Goal: Check status: Check status

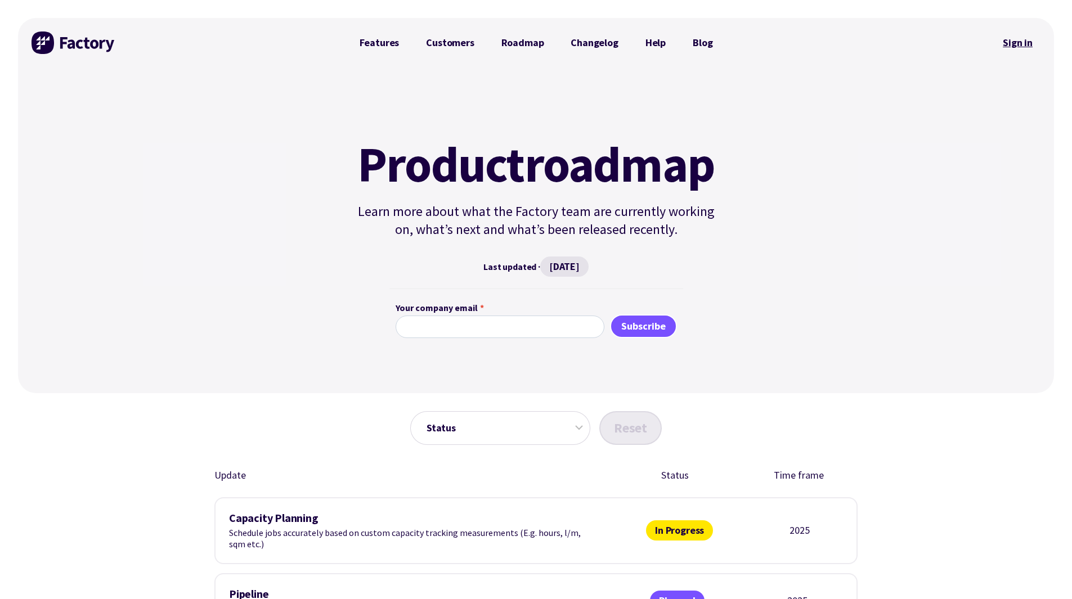
click at [1033, 42] on link "Sign in" at bounding box center [1018, 43] width 46 height 26
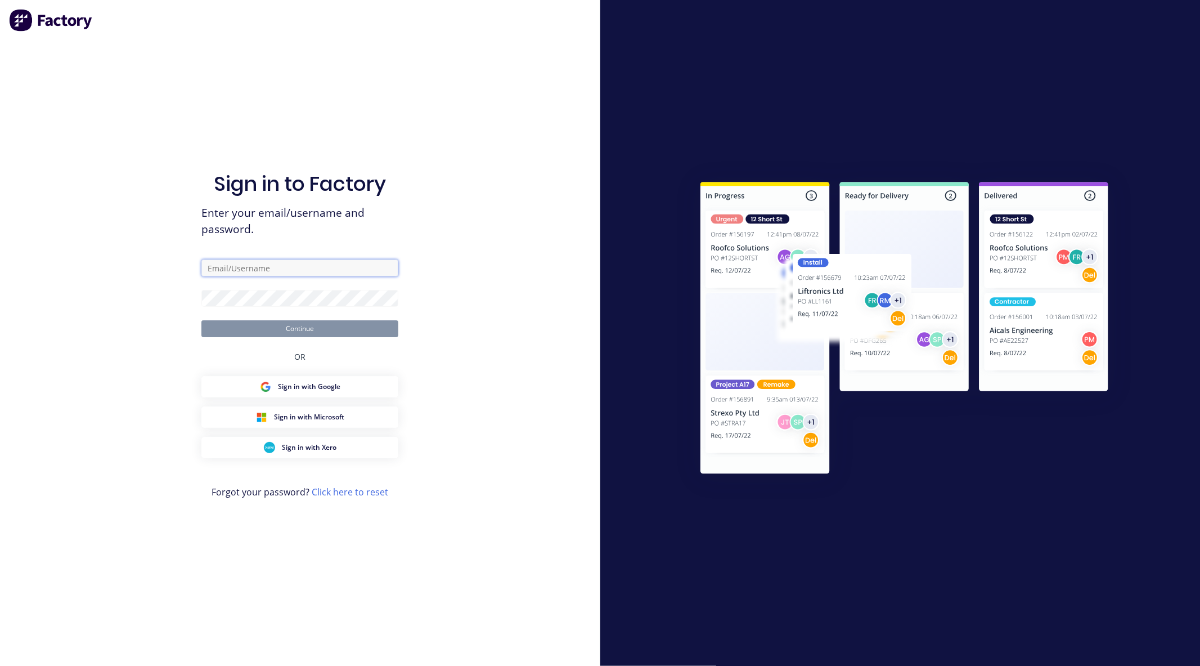
click at [262, 261] on input "text" at bounding box center [299, 267] width 197 height 17
type input "[EMAIL_ADDRESS][DOMAIN_NAME]"
click at [201, 320] on button "Continue" at bounding box center [299, 328] width 197 height 17
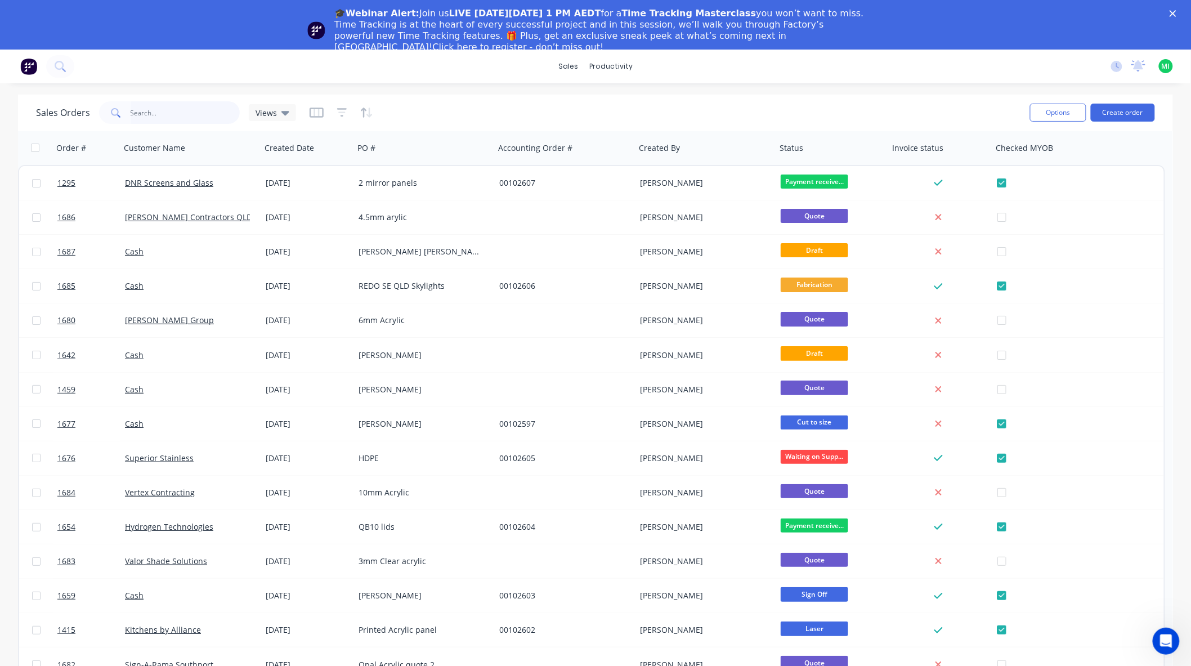
click at [187, 113] on input "text" at bounding box center [186, 112] width 110 height 23
paste input "1677"
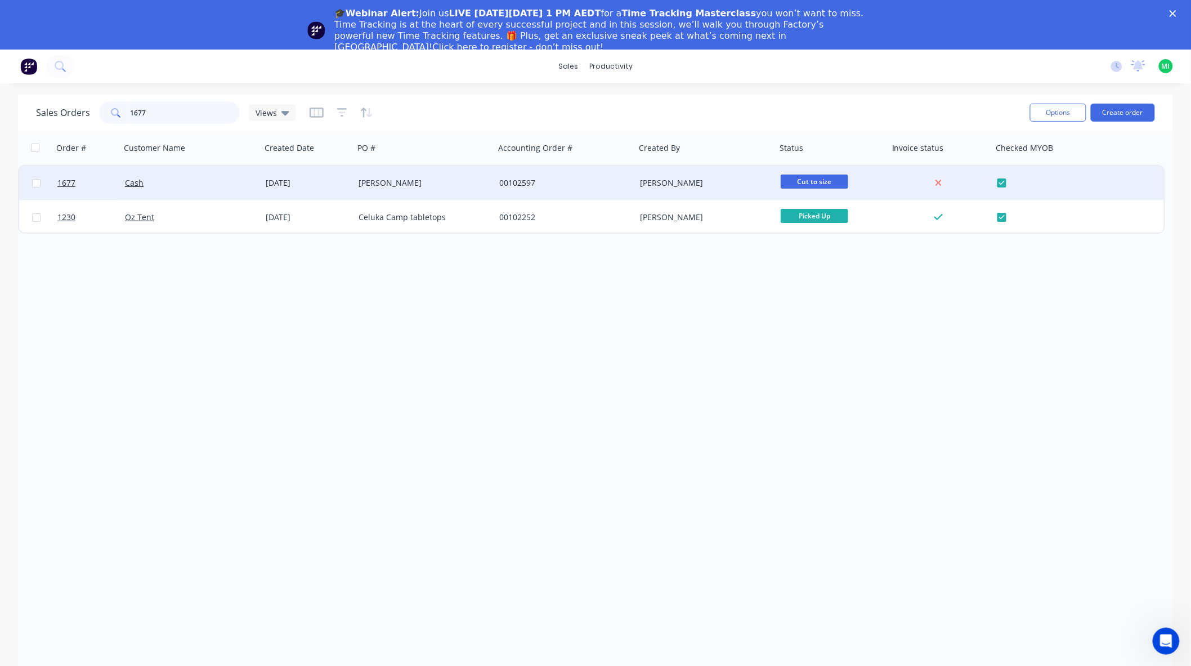
type input "1677"
click at [178, 182] on div "Cash" at bounding box center [187, 182] width 125 height 11
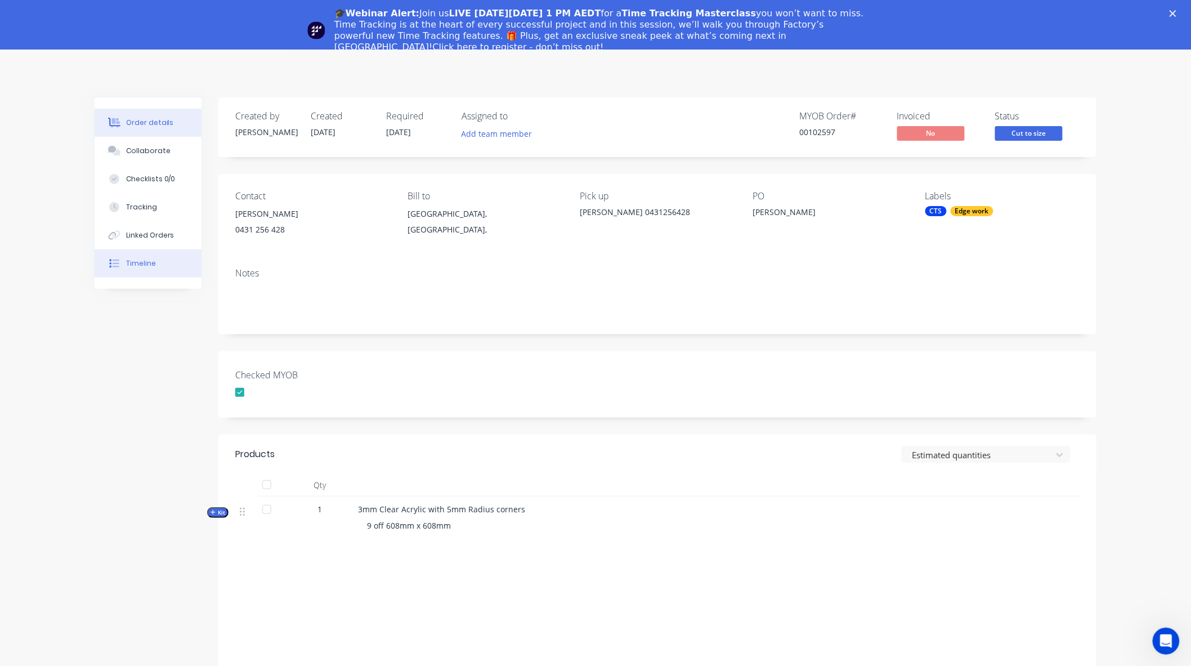
click at [147, 270] on button "Timeline" at bounding box center [148, 263] width 107 height 28
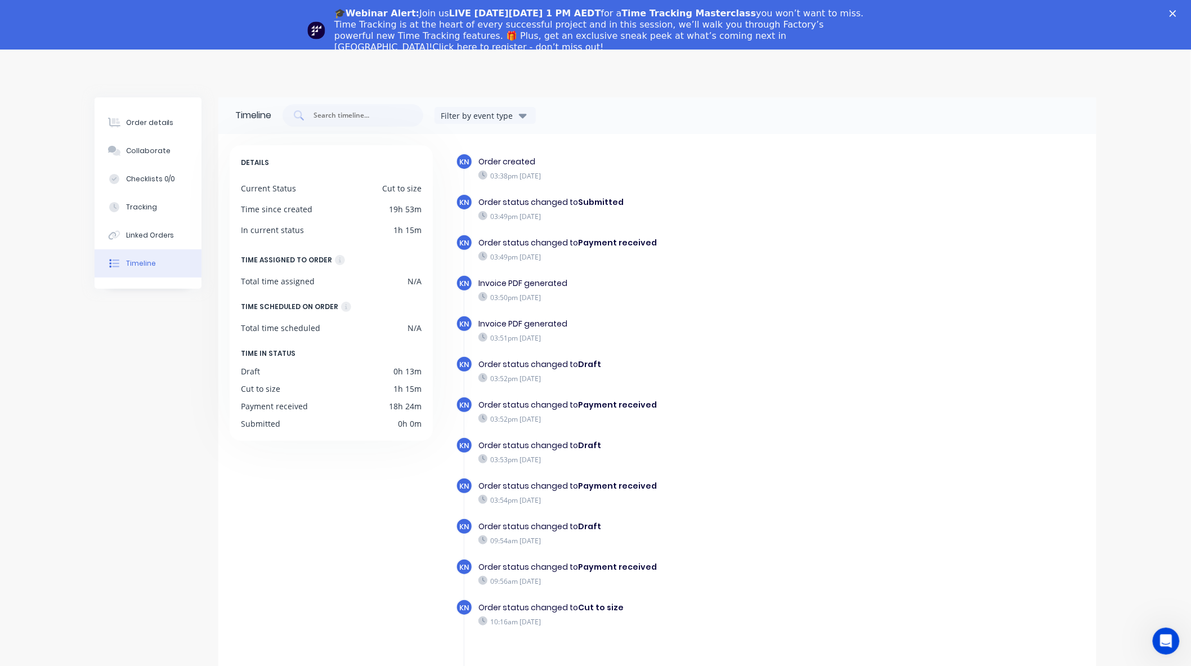
click at [798, 11] on icon "Close" at bounding box center [1172, 13] width 7 height 7
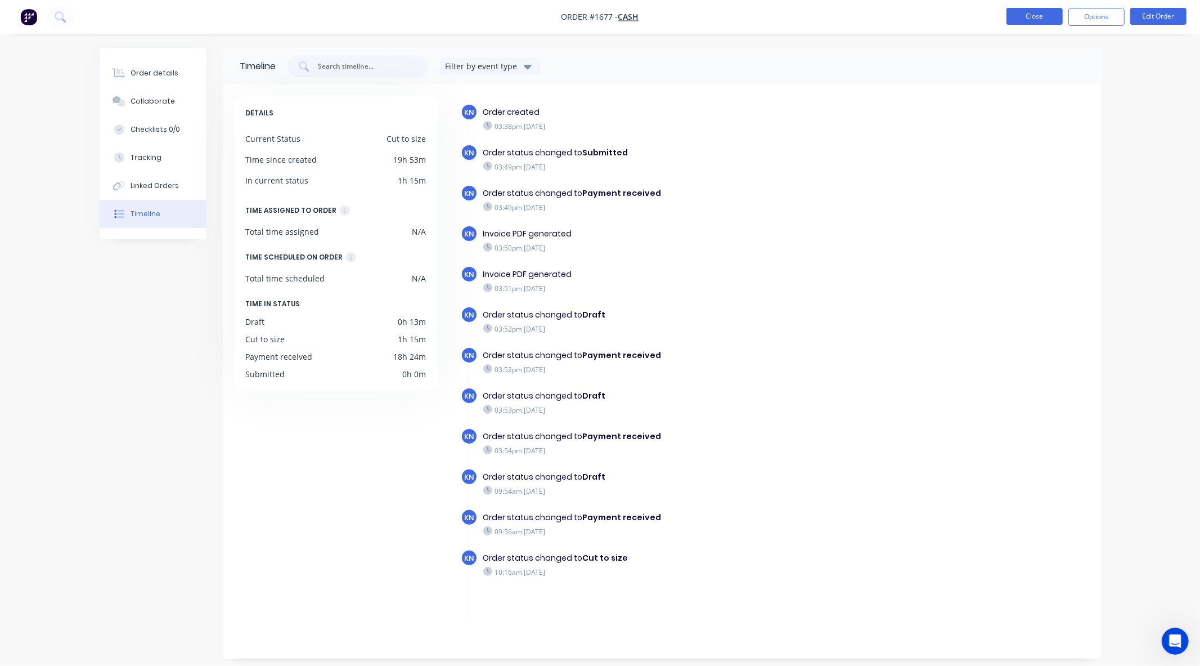
click at [798, 24] on button "Close" at bounding box center [1035, 16] width 56 height 17
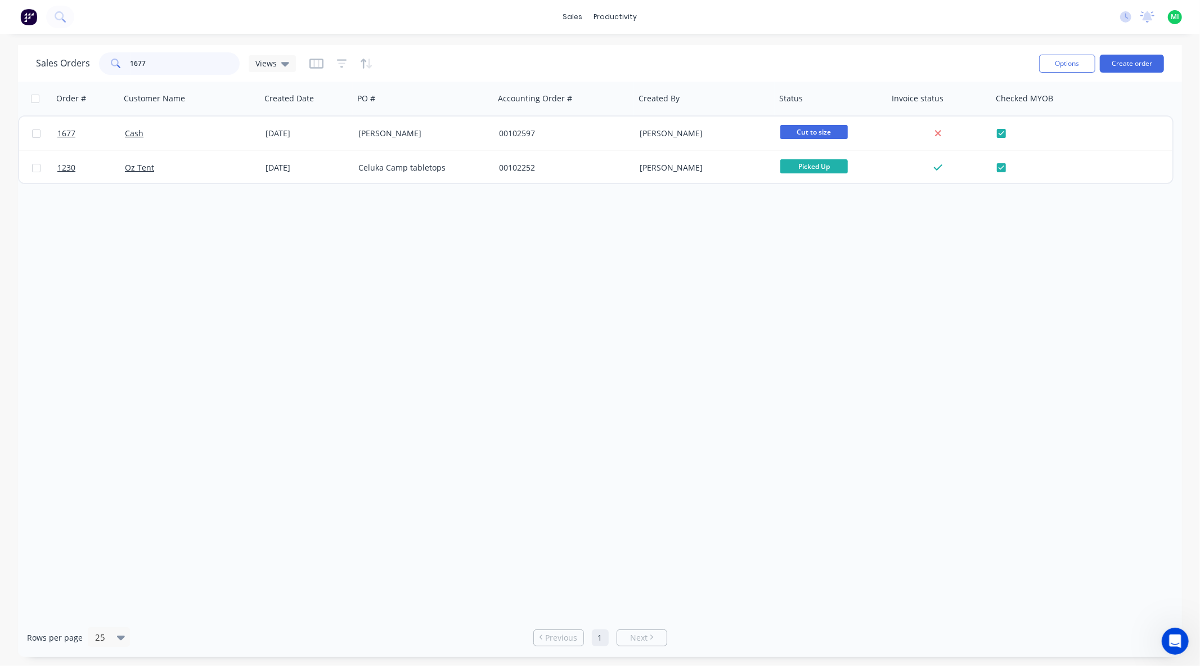
drag, startPoint x: 217, startPoint y: 70, endPoint x: 79, endPoint y: 69, distance: 137.8
click at [79, 69] on div "Sales Orders 1677 Views" at bounding box center [166, 63] width 260 height 23
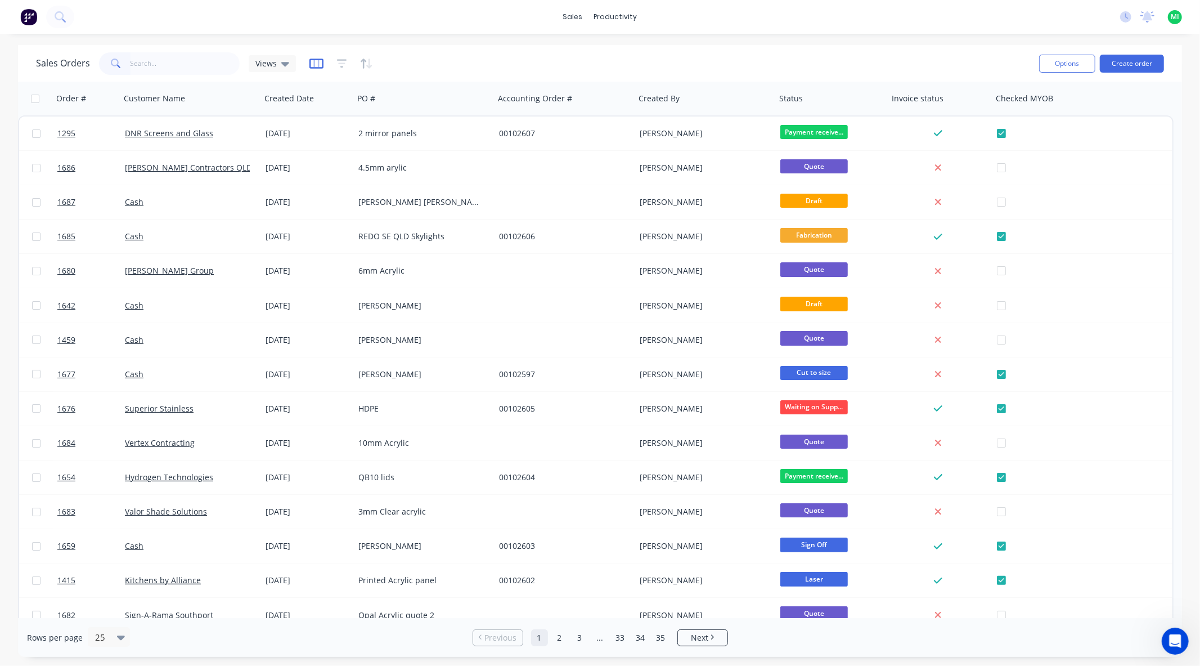
click at [318, 63] on icon "button" at bounding box center [316, 63] width 14 height 11
type input "account"
click at [233, 164] on button "Accounting Order #" at bounding box center [223, 168] width 174 height 18
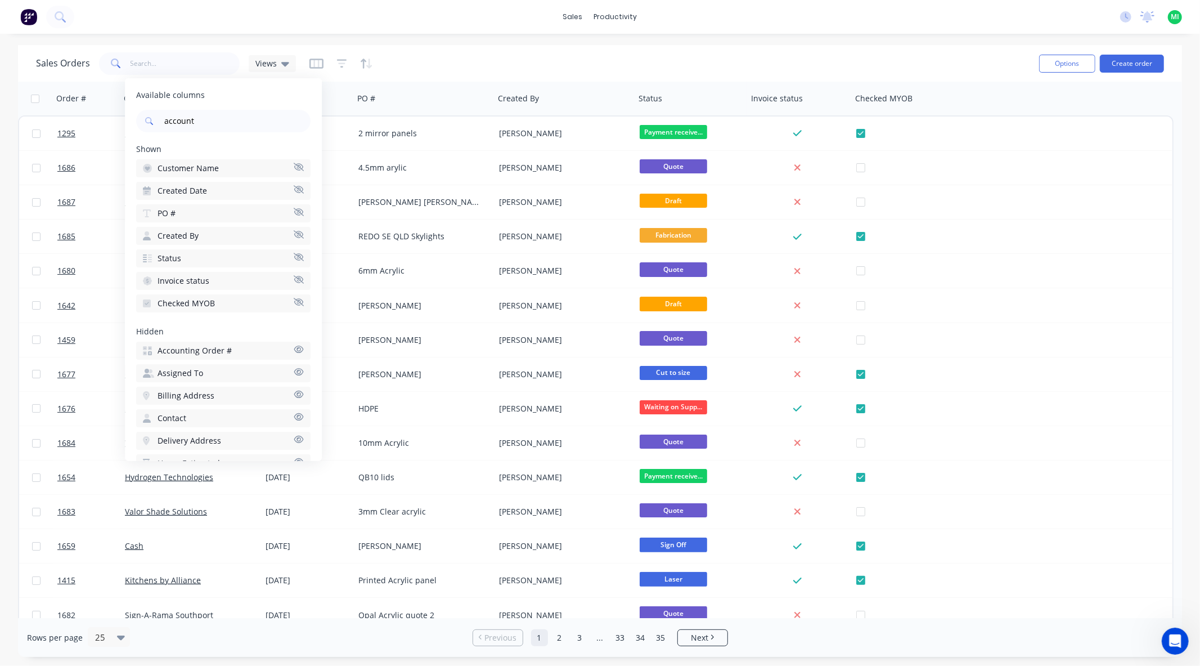
click at [436, 57] on div "Sales Orders Views" at bounding box center [533, 64] width 994 height 28
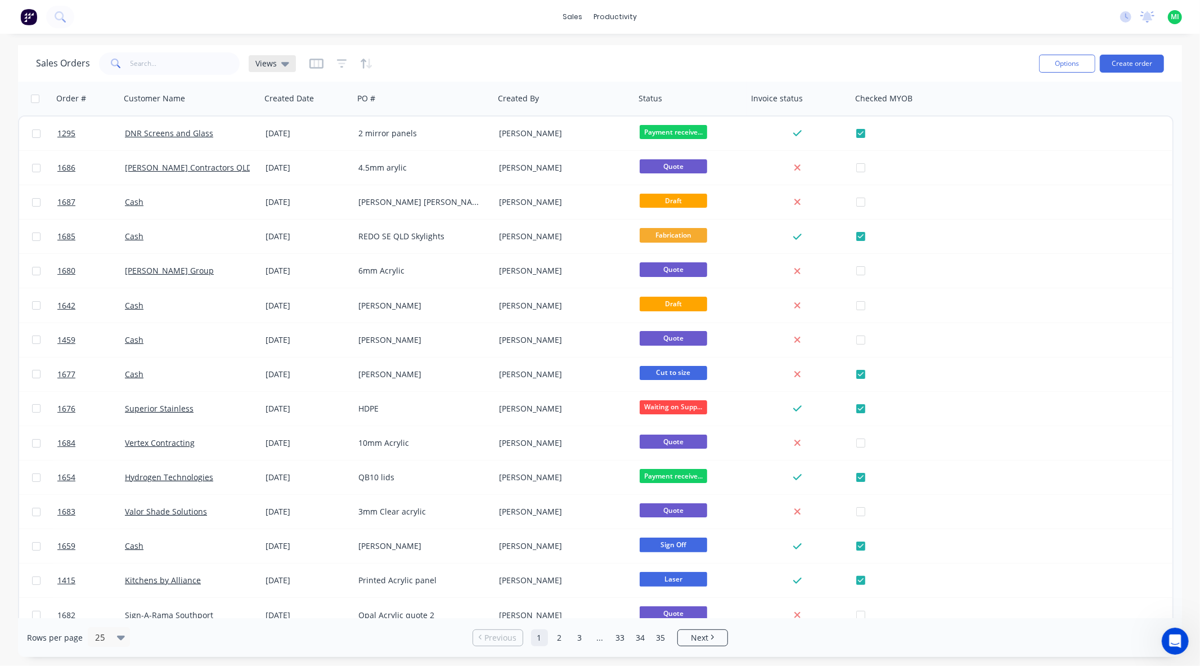
click at [311, 62] on icon "button" at bounding box center [316, 63] width 14 height 11
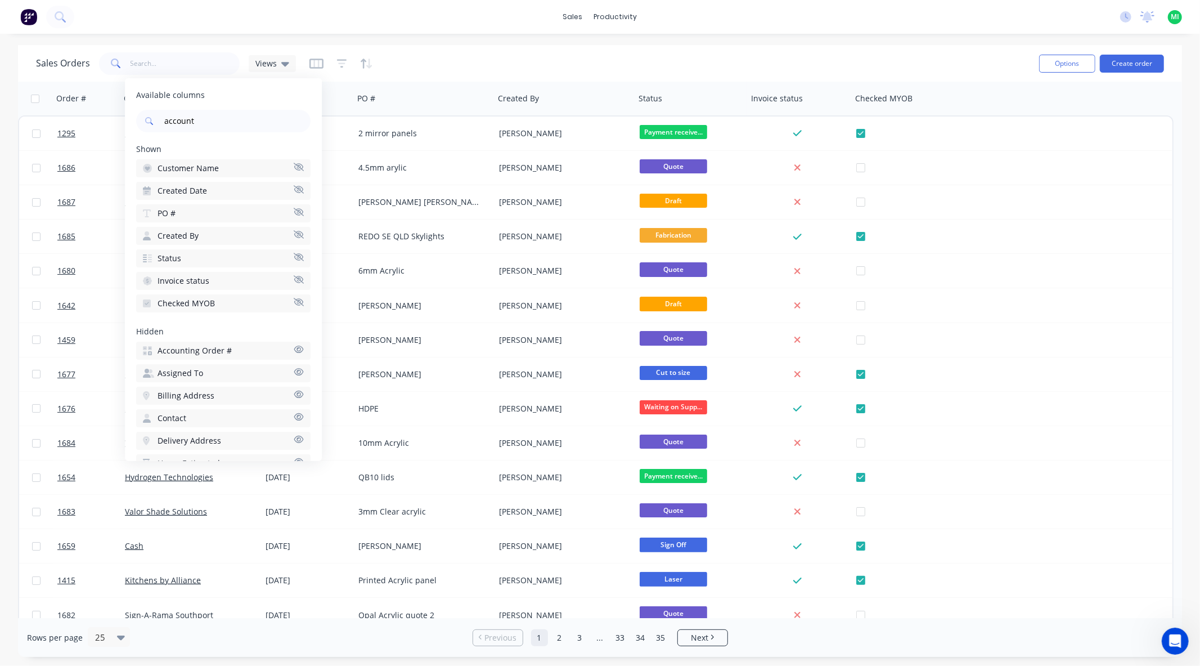
click at [241, 342] on button "Accounting Order #" at bounding box center [223, 351] width 174 height 18
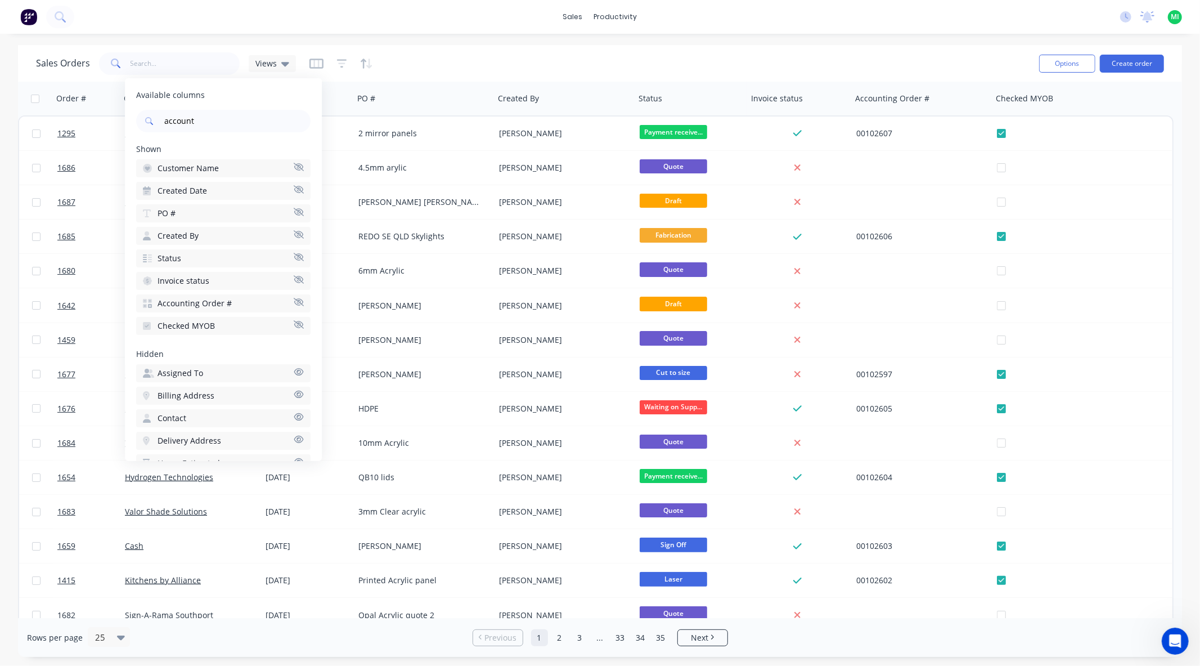
click at [421, 68] on div "Sales Orders Views" at bounding box center [533, 64] width 994 height 28
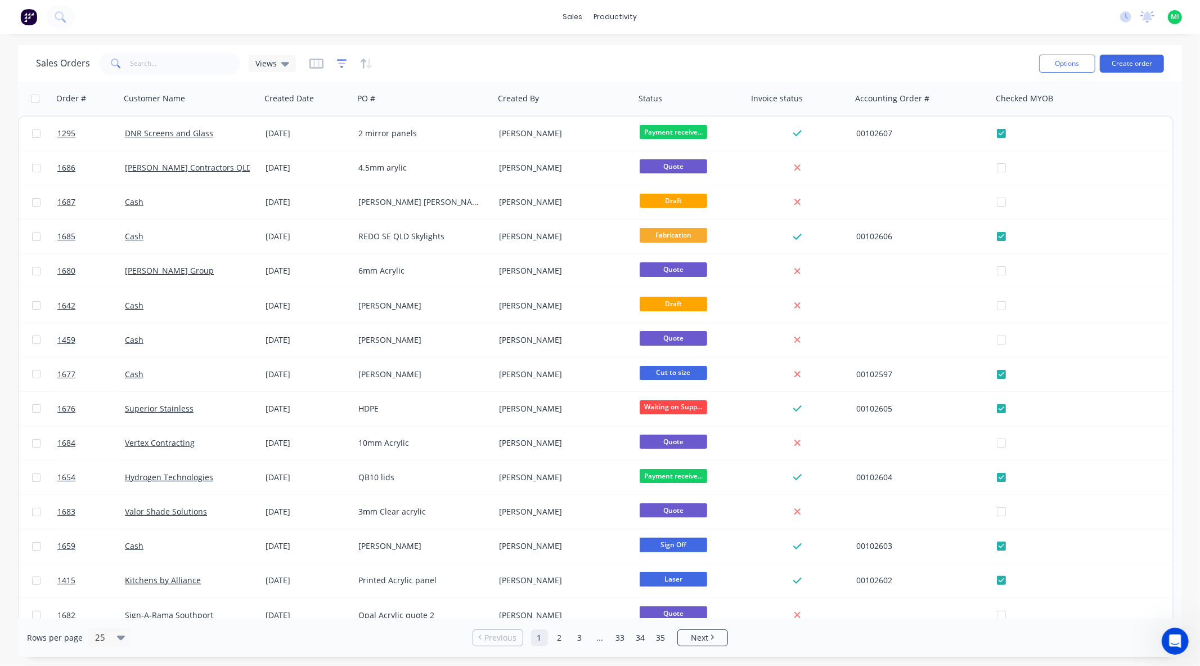
click at [339, 68] on icon "button" at bounding box center [342, 63] width 10 height 11
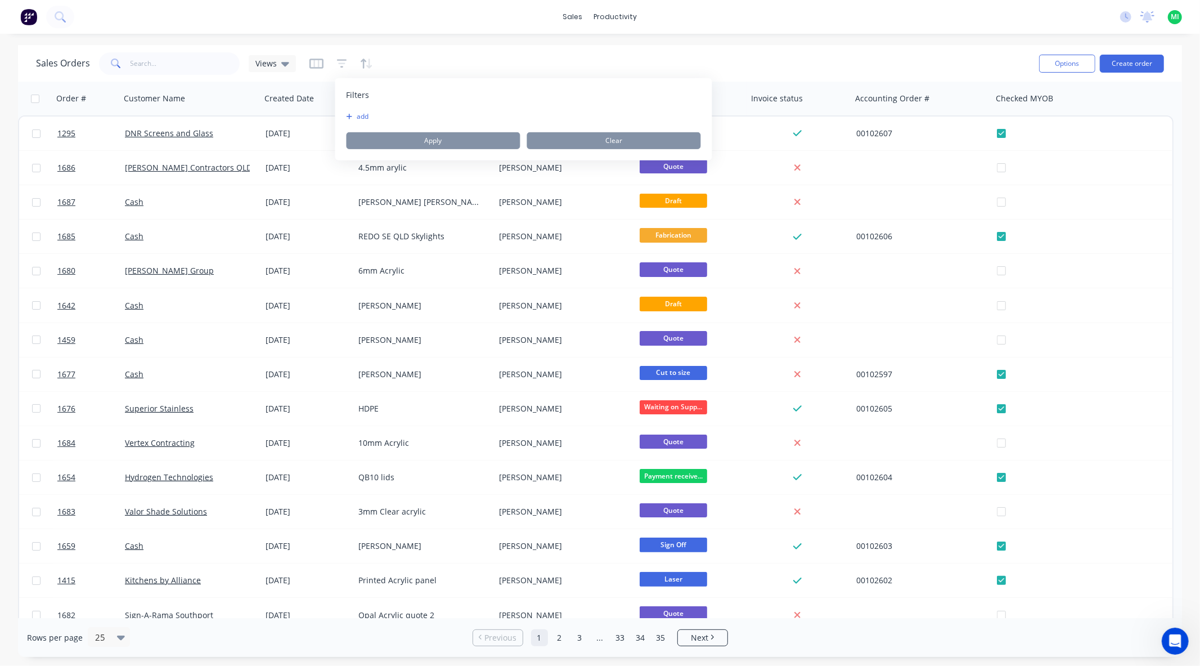
click at [363, 121] on div "add Apply Clear" at bounding box center [524, 130] width 354 height 37
click at [366, 114] on button "add" at bounding box center [361, 116] width 28 height 9
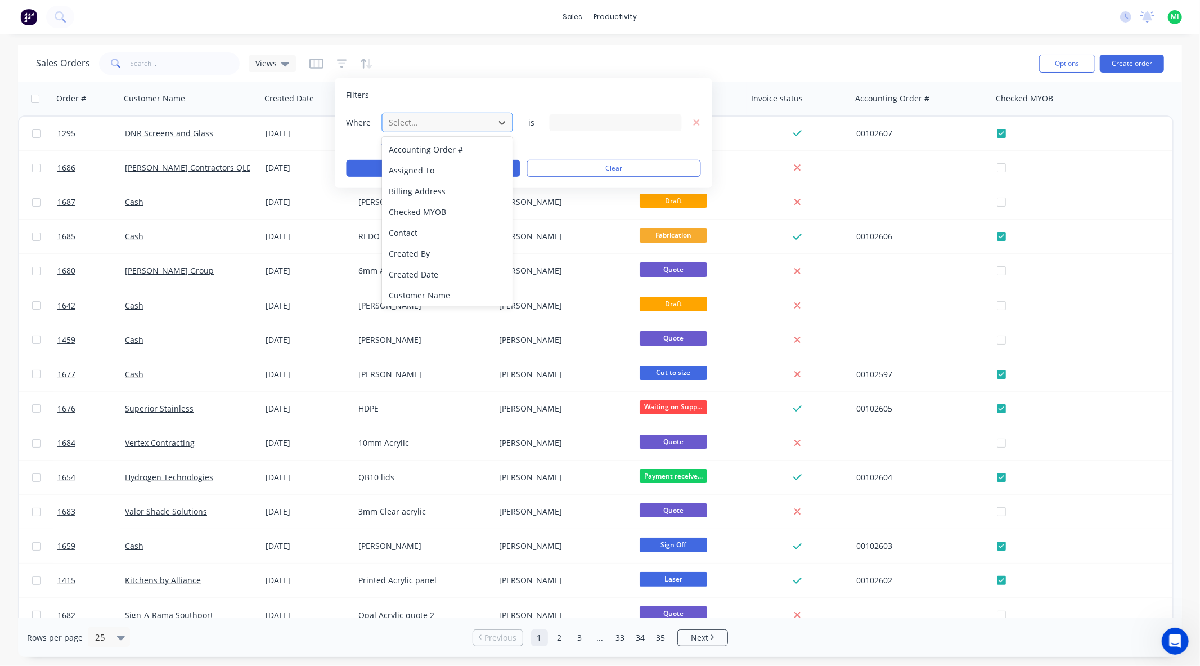
click at [425, 124] on div at bounding box center [438, 122] width 101 height 14
type input "u"
type input "in"
click at [479, 205] on div "Invoice status" at bounding box center [447, 211] width 131 height 21
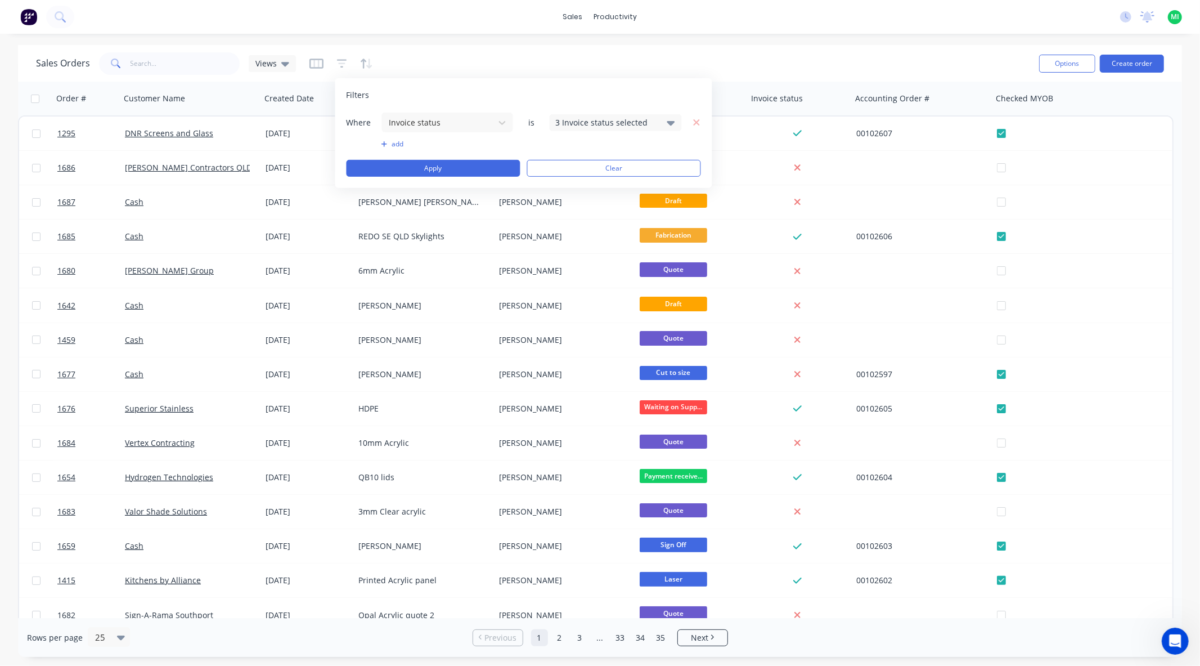
click at [580, 125] on div "3 Invoice status selected" at bounding box center [607, 122] width 102 height 12
click at [567, 177] on div at bounding box center [568, 184] width 23 height 23
click at [463, 169] on button "Apply" at bounding box center [434, 168] width 174 height 17
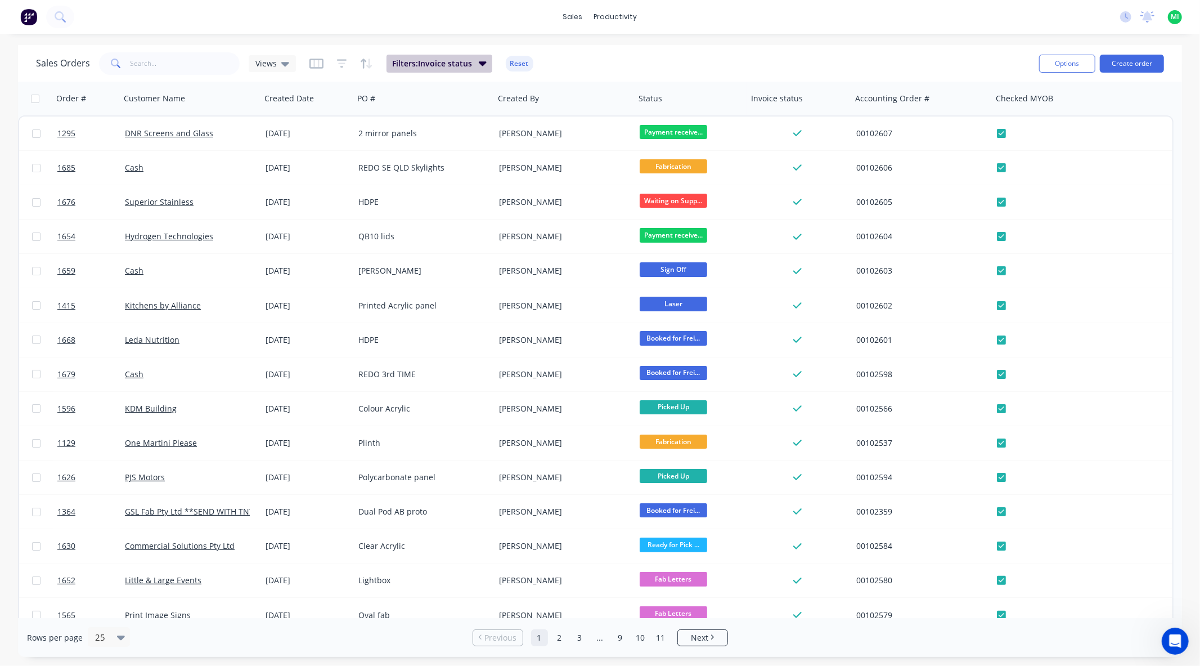
click at [457, 68] on span "Filters: Invoice status" at bounding box center [432, 63] width 80 height 11
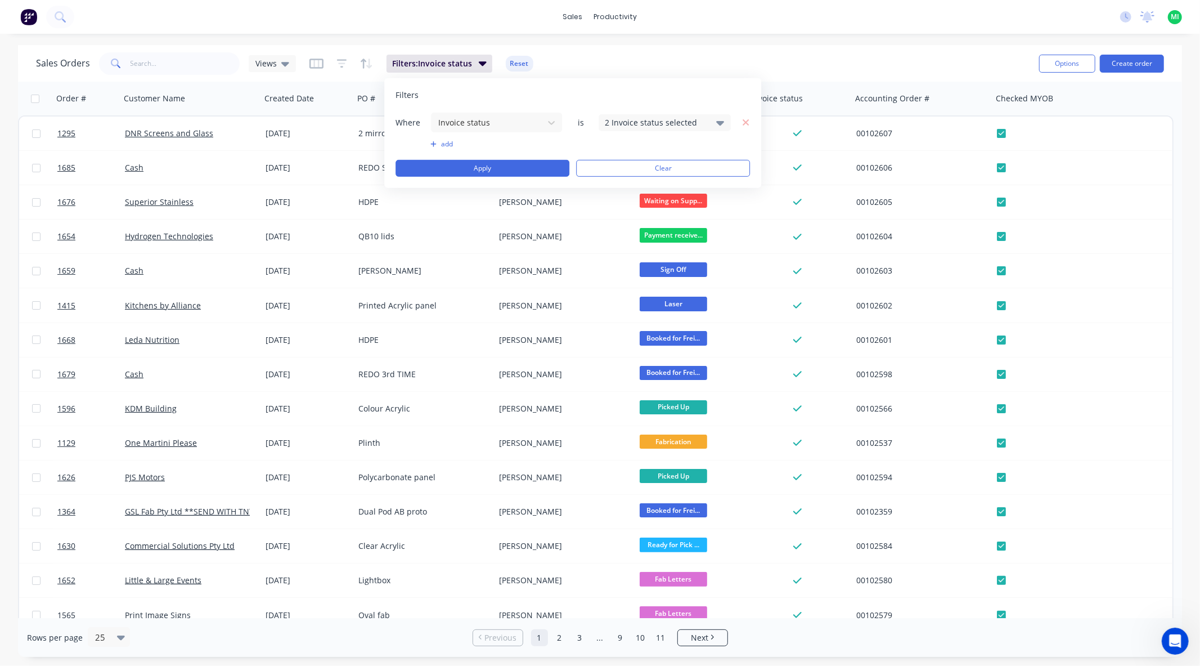
click at [627, 116] on div "2 Invoice status selected" at bounding box center [656, 122] width 102 height 12
click at [617, 229] on div at bounding box center [617, 229] width 23 height 23
click at [612, 204] on div at bounding box center [617, 207] width 23 height 23
click at [614, 184] on div at bounding box center [617, 184] width 23 height 23
click at [524, 169] on button "Apply" at bounding box center [483, 168] width 174 height 17
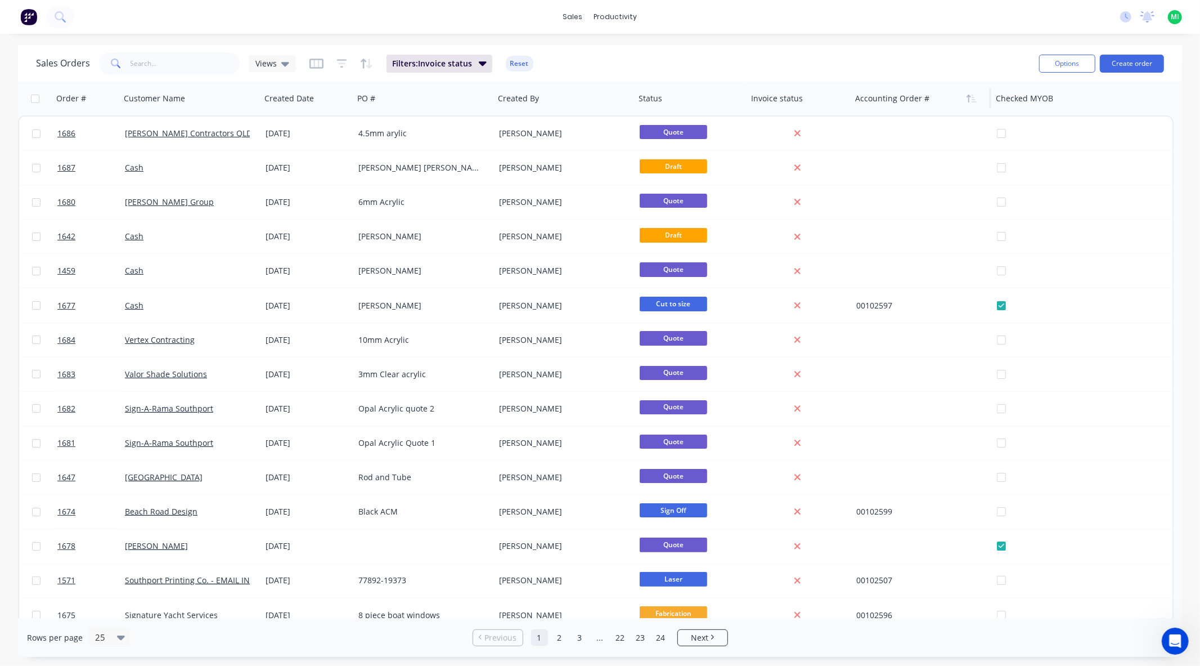
click at [798, 98] on div at bounding box center [917, 98] width 125 height 23
click at [798, 98] on icon "button" at bounding box center [972, 98] width 10 height 9
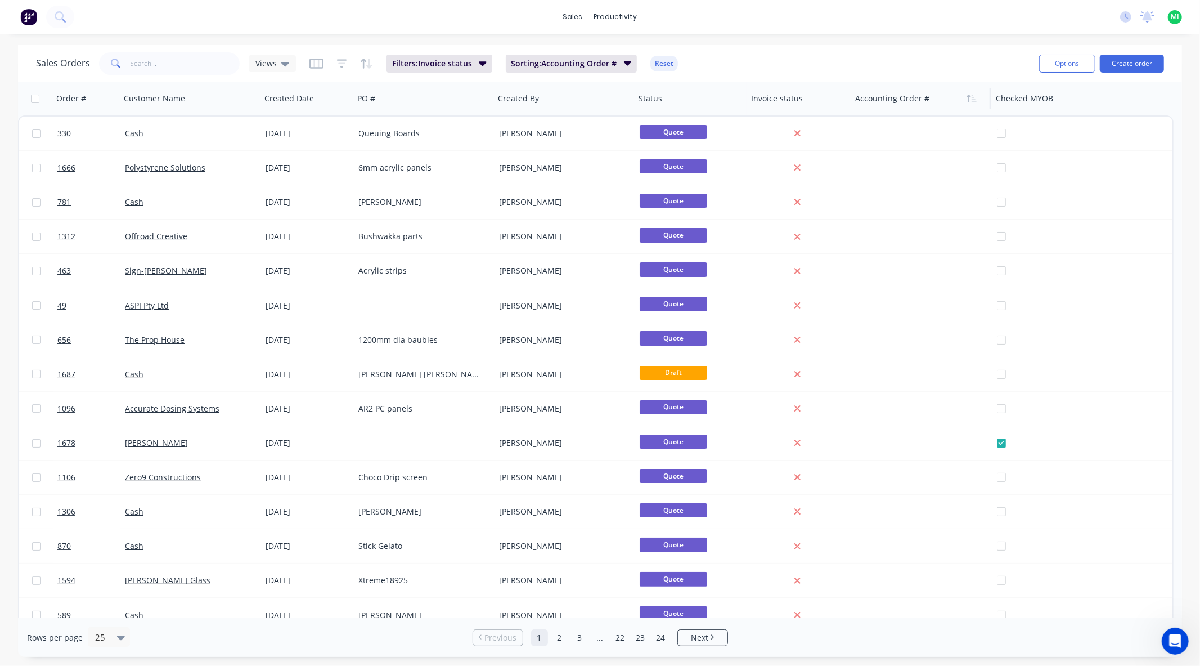
click at [798, 98] on icon "button" at bounding box center [972, 98] width 10 height 9
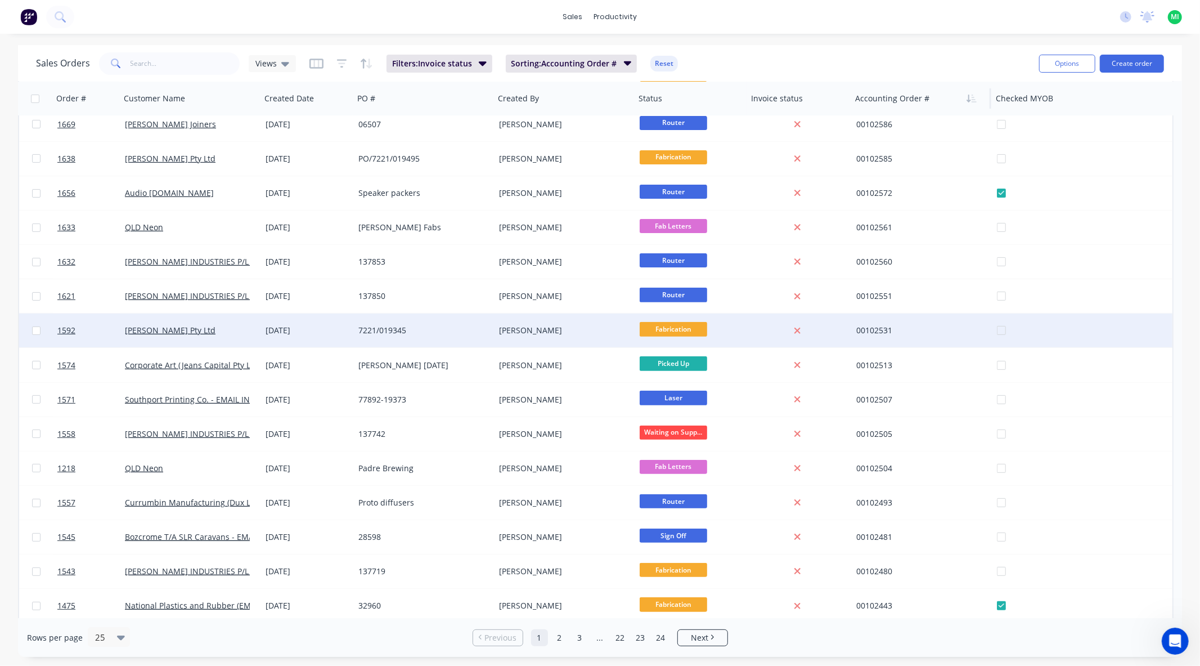
scroll to position [357, 0]
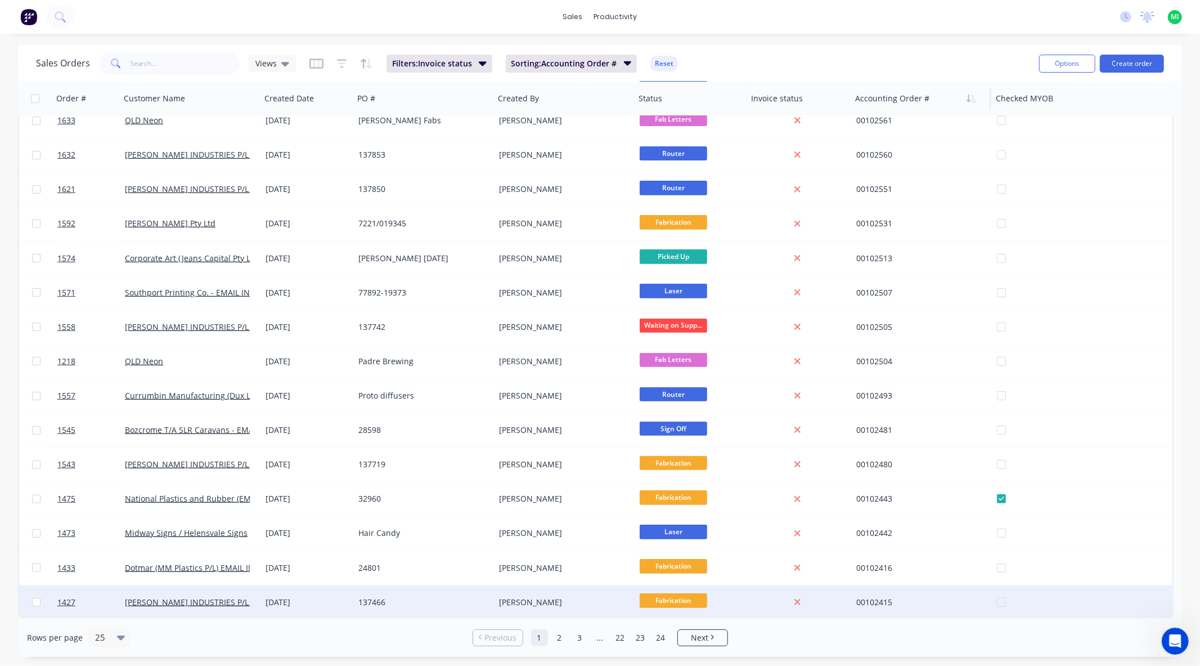
click at [744, 589] on div "Fabrication" at bounding box center [691, 602] width 113 height 34
click at [93, 589] on link "1427" at bounding box center [91, 602] width 68 height 34
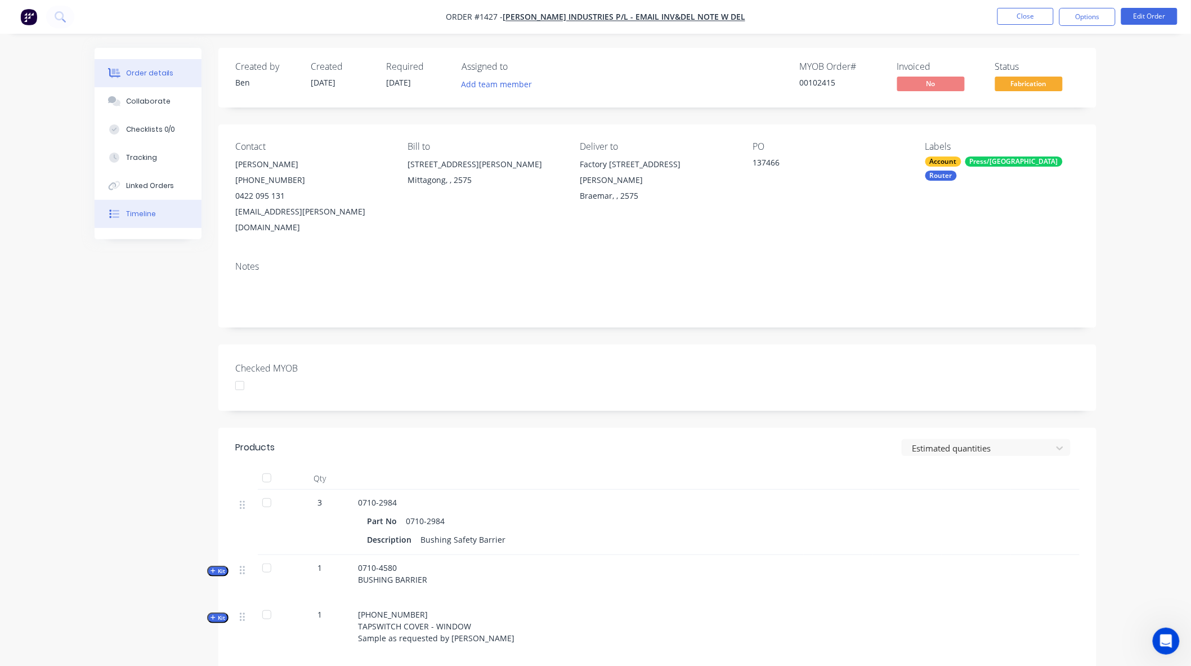
click at [154, 215] on button "Timeline" at bounding box center [148, 214] width 107 height 28
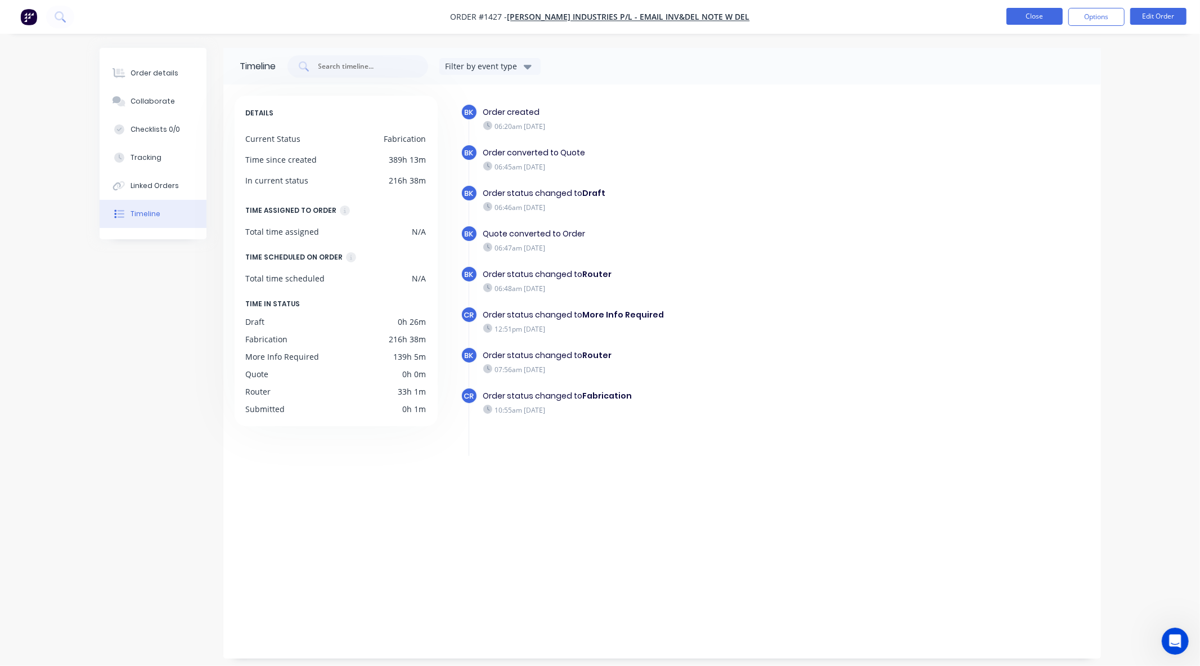
click at [798, 17] on button "Close" at bounding box center [1035, 16] width 56 height 17
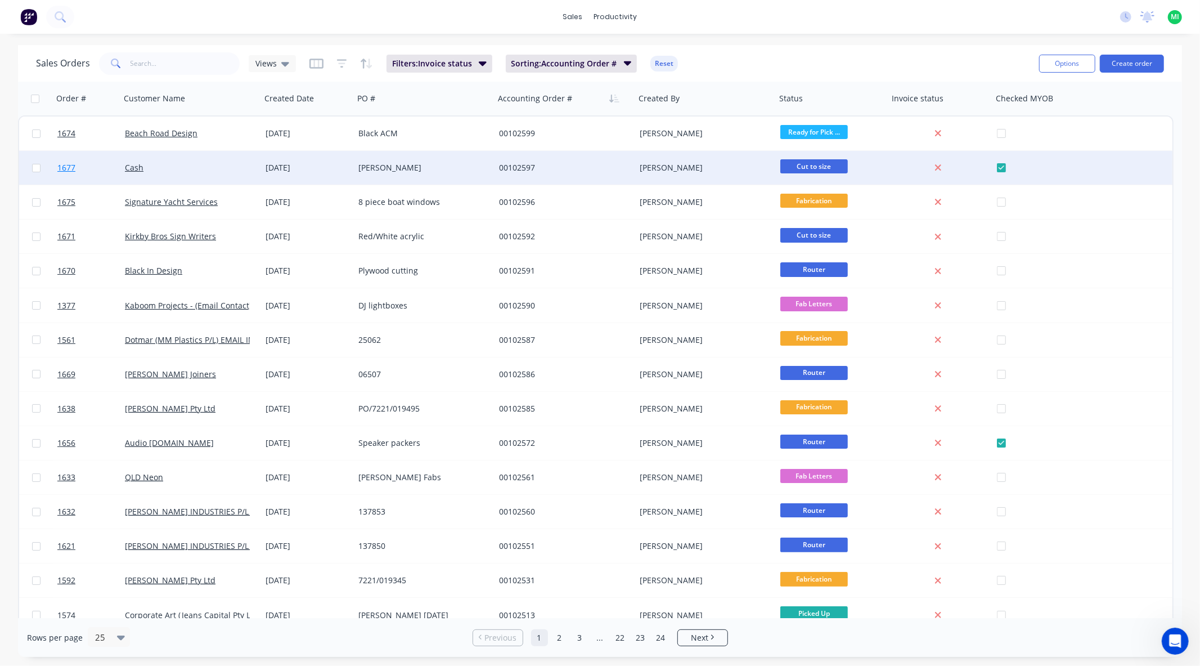
click at [91, 170] on link "1677" at bounding box center [91, 168] width 68 height 34
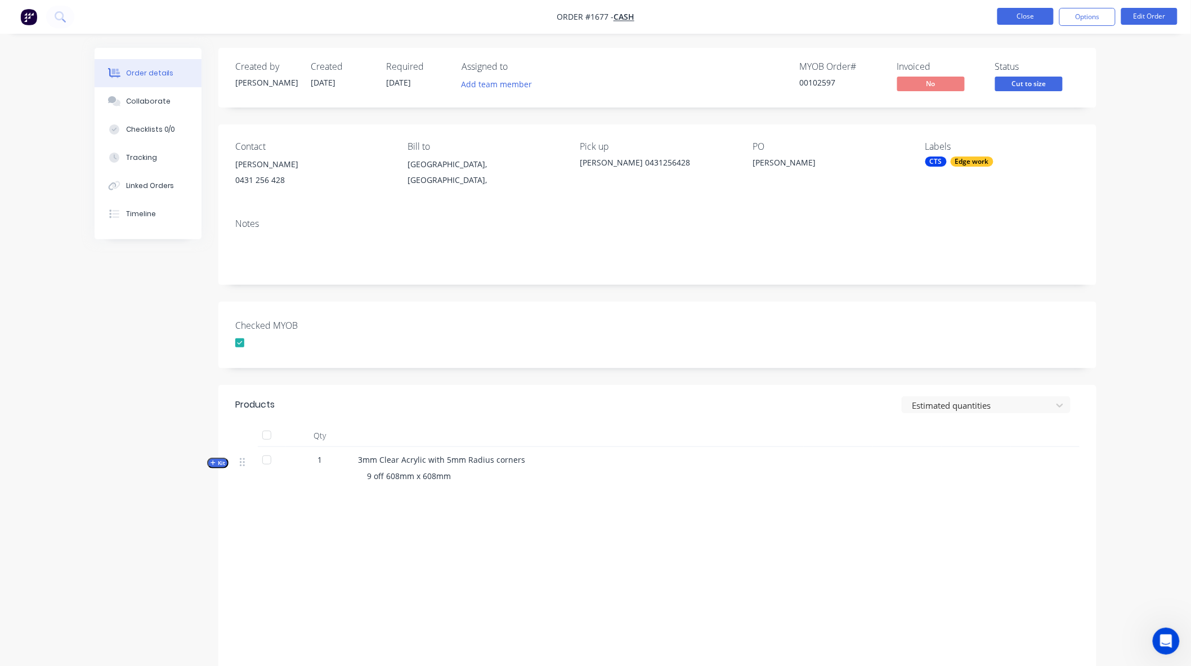
click at [798, 23] on button "Close" at bounding box center [1025, 16] width 56 height 17
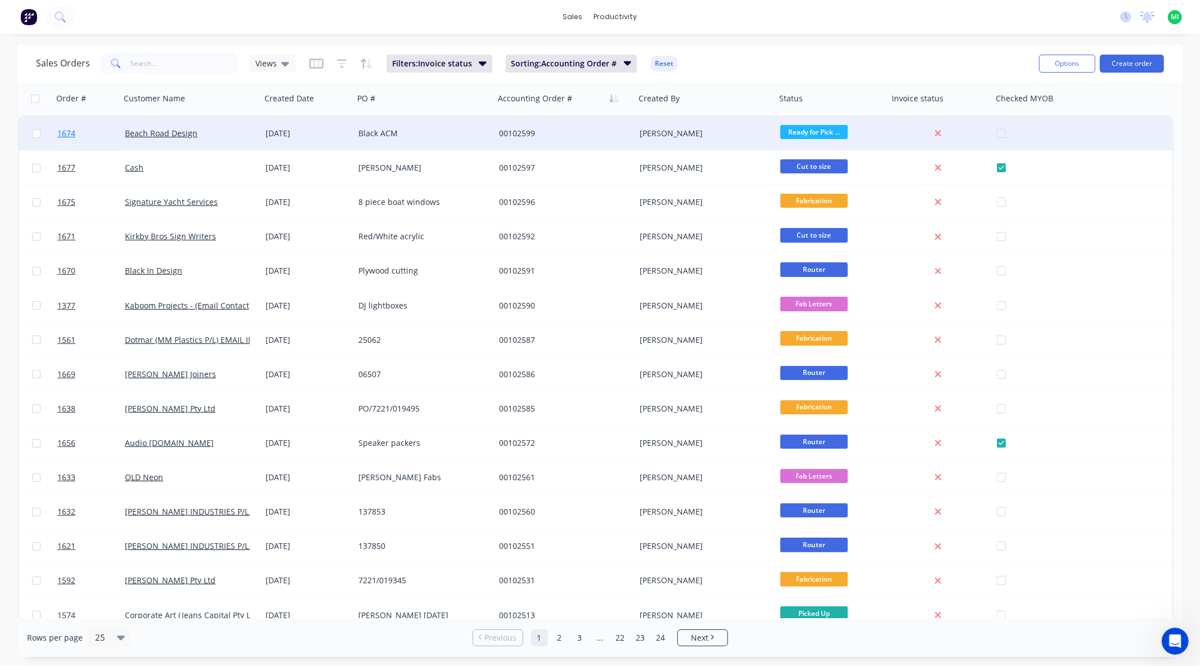
click at [104, 132] on link "1674" at bounding box center [91, 133] width 68 height 34
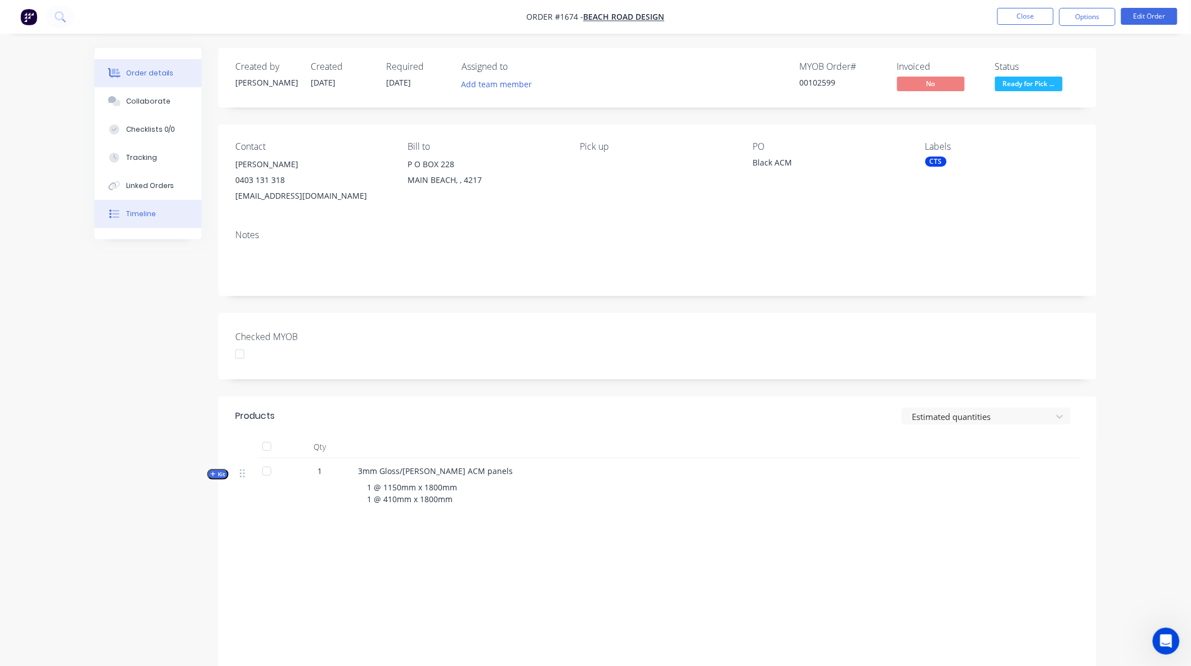
click at [126, 210] on div "Timeline" at bounding box center [141, 214] width 30 height 10
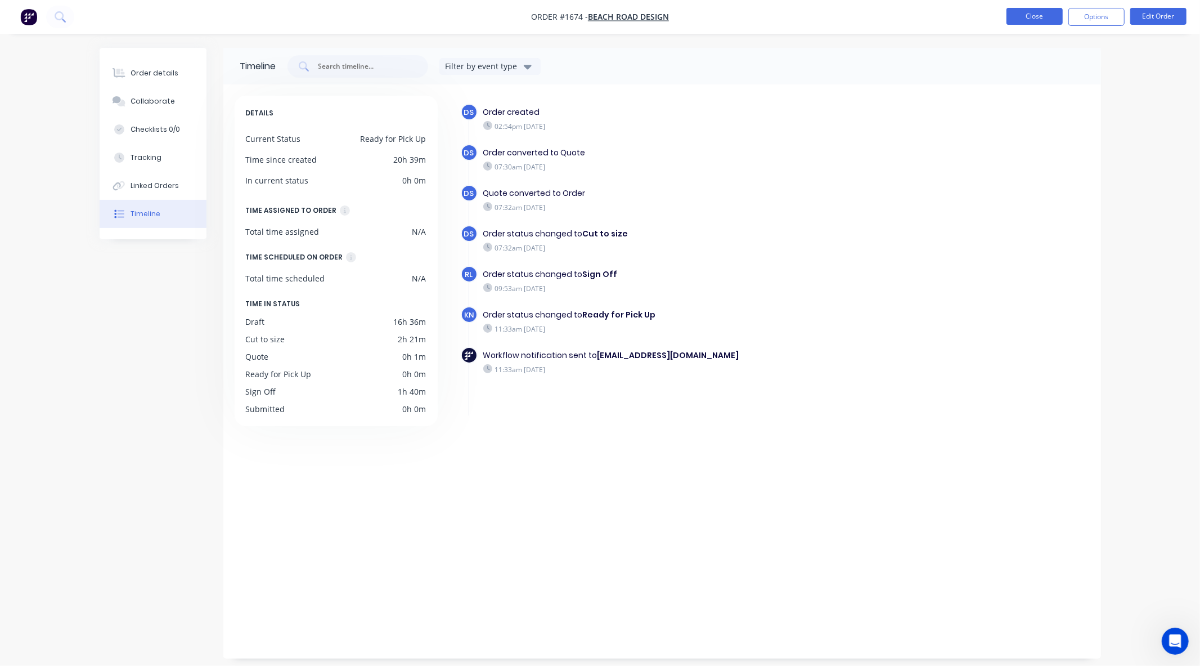
click at [798, 14] on button "Close" at bounding box center [1035, 16] width 56 height 17
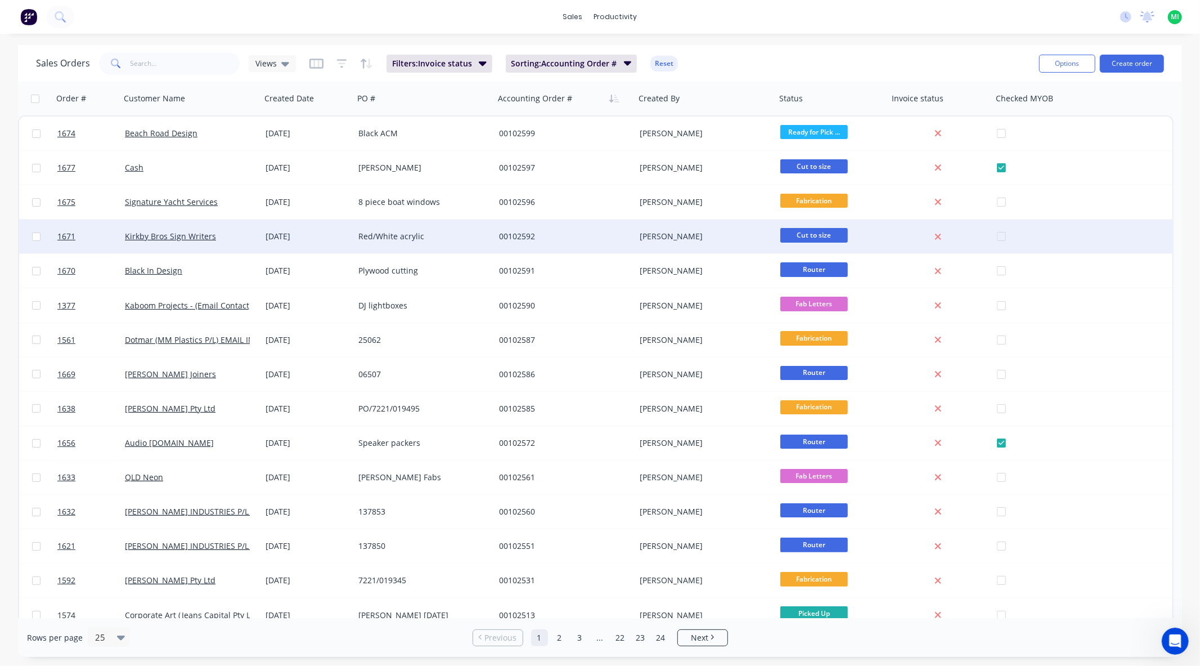
click at [563, 230] on div "00102592" at bounding box center [565, 236] width 141 height 34
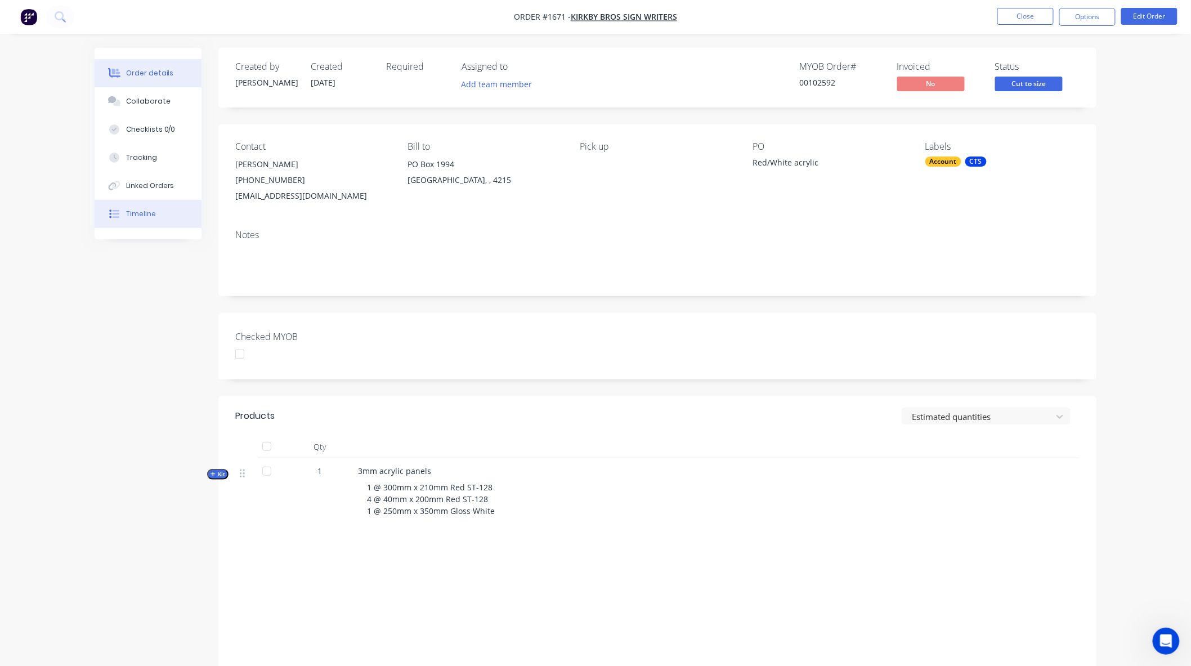
click at [135, 221] on button "Timeline" at bounding box center [148, 214] width 107 height 28
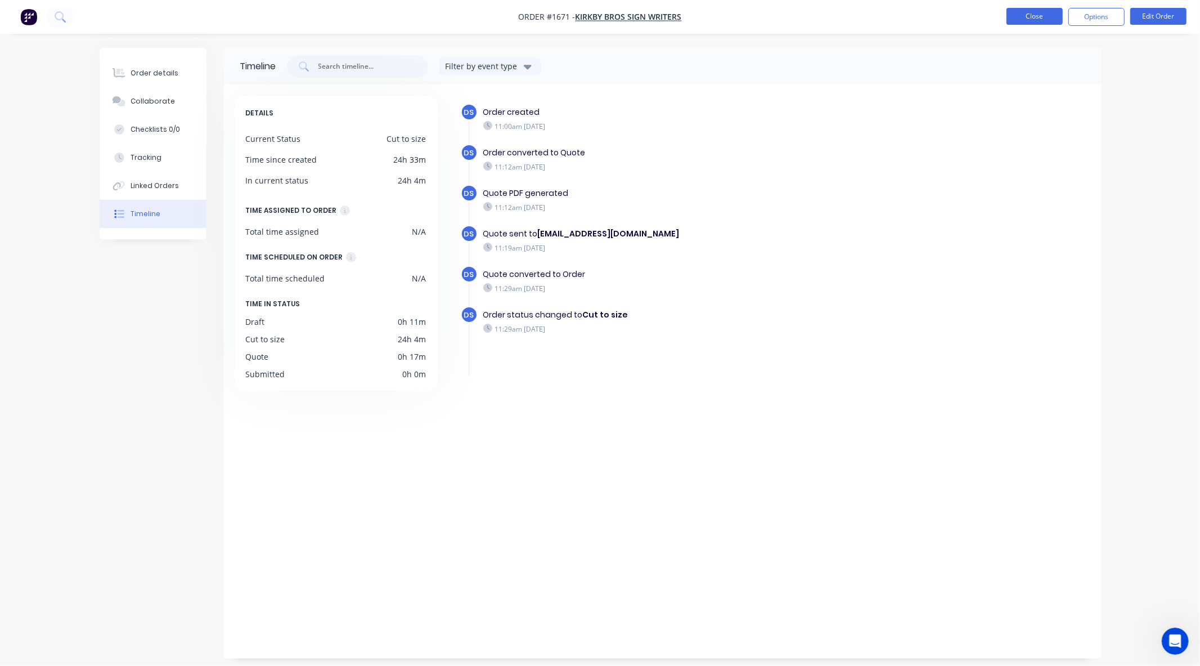
click at [798, 18] on button "Close" at bounding box center [1035, 16] width 56 height 17
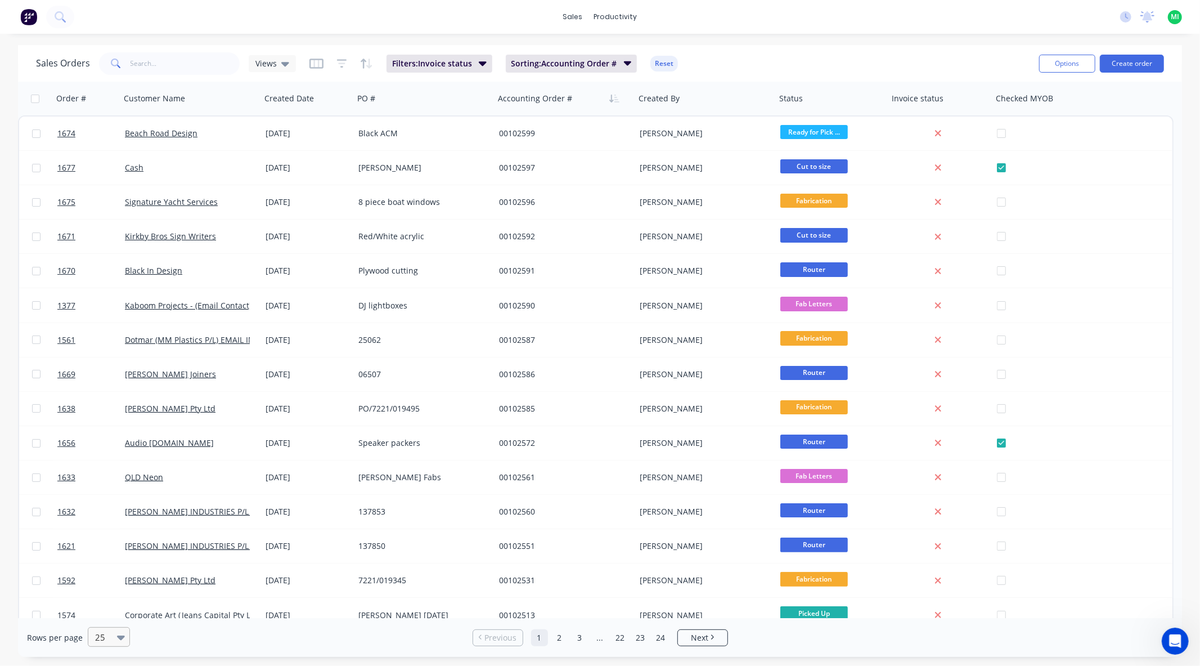
click at [103, 589] on div at bounding box center [104, 637] width 20 height 14
click at [107, 589] on div "100" at bounding box center [107, 609] width 42 height 21
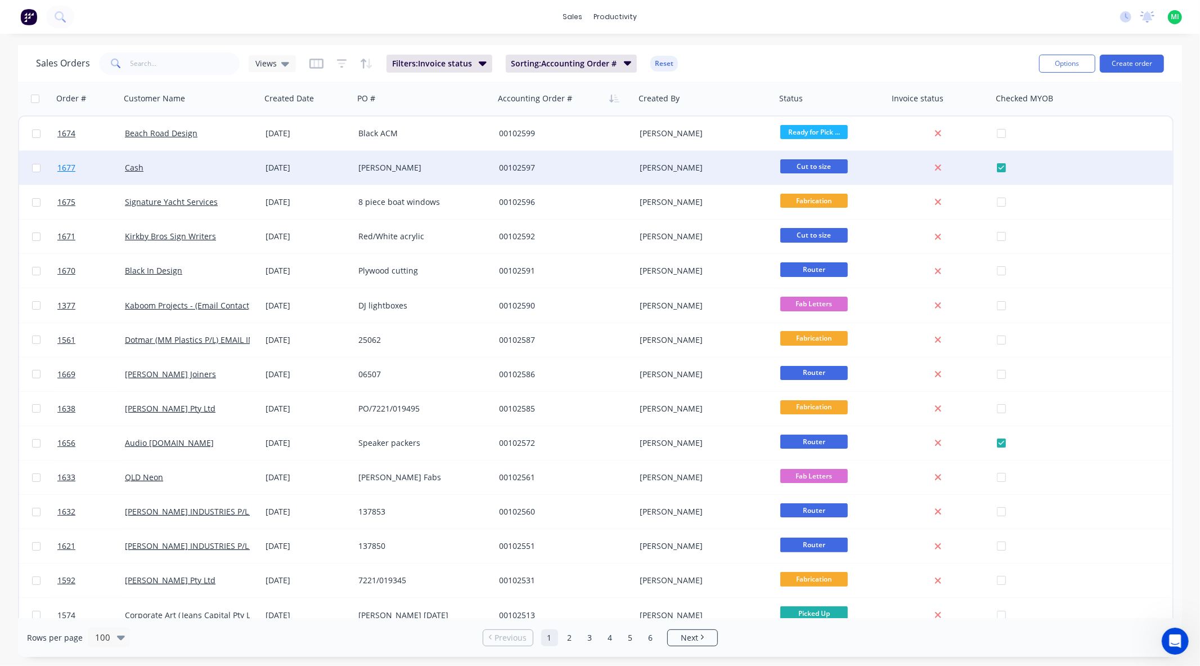
click at [99, 162] on link "1677" at bounding box center [91, 168] width 68 height 34
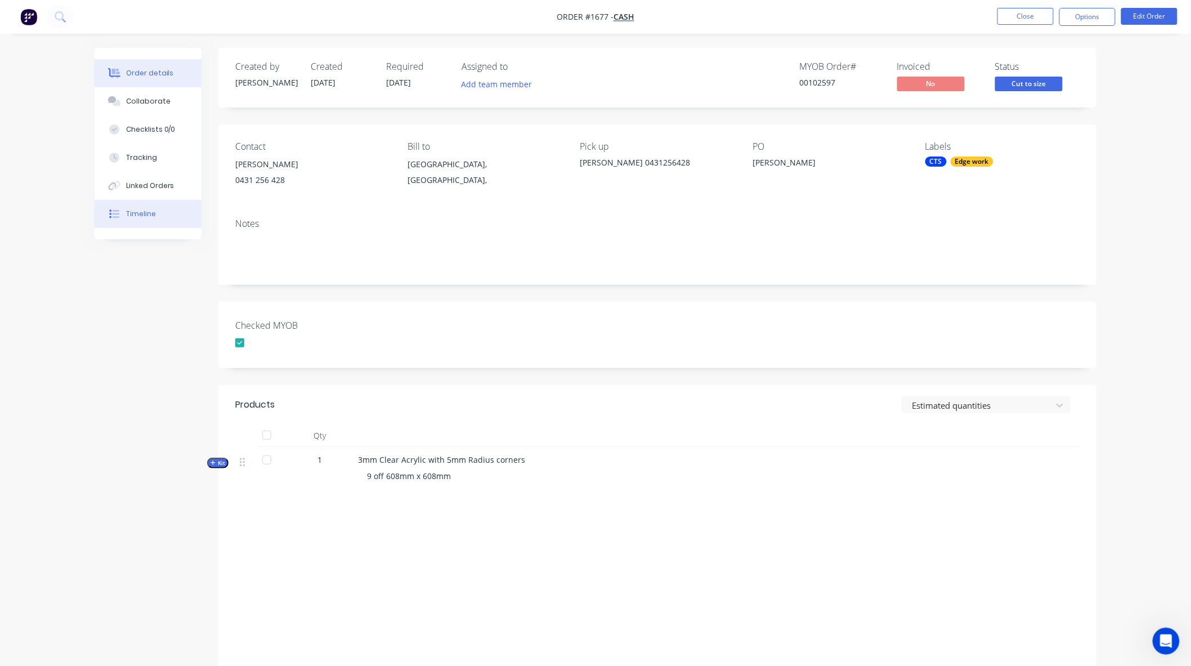
click at [135, 212] on div "Timeline" at bounding box center [141, 214] width 30 height 10
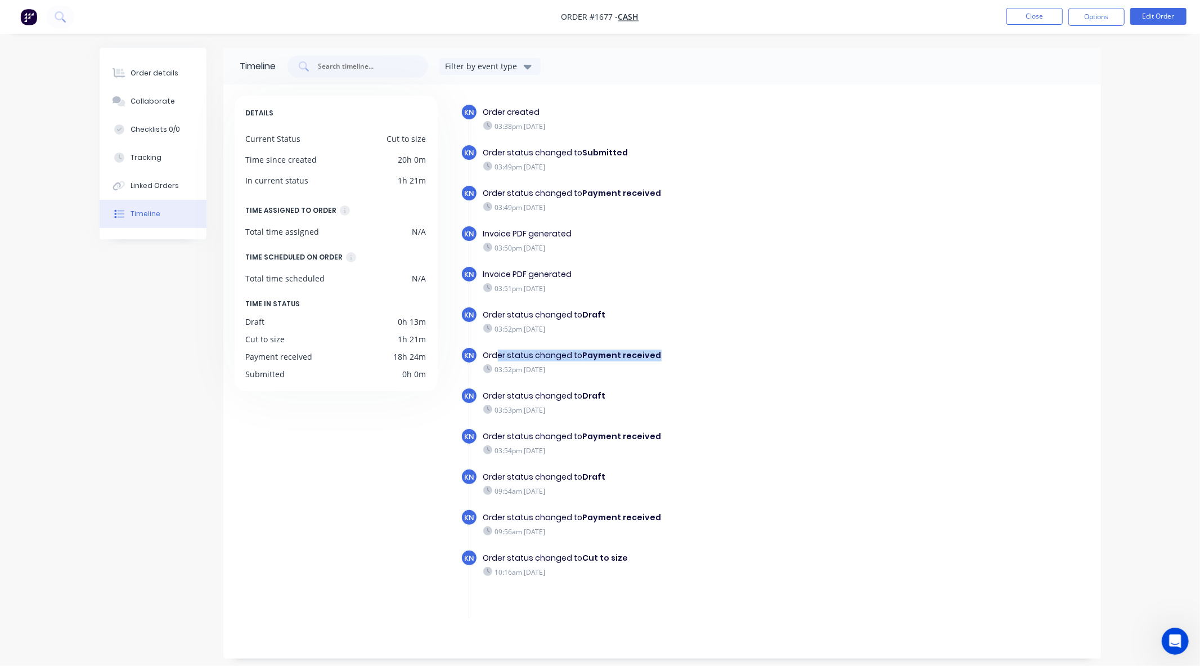
drag, startPoint x: 498, startPoint y: 349, endPoint x: 653, endPoint y: 351, distance: 155.3
click at [653, 351] on div "Order status changed to Payment received" at bounding box center [677, 355] width 389 height 12
click at [613, 244] on div "03:50pm [DATE]" at bounding box center [677, 247] width 389 height 10
drag, startPoint x: 616, startPoint y: 242, endPoint x: 473, endPoint y: 241, distance: 142.3
click at [473, 241] on div "KN Invoice PDF generated 03:50pm [DATE]" at bounding box center [683, 245] width 445 height 41
